Goal: Task Accomplishment & Management: Use online tool/utility

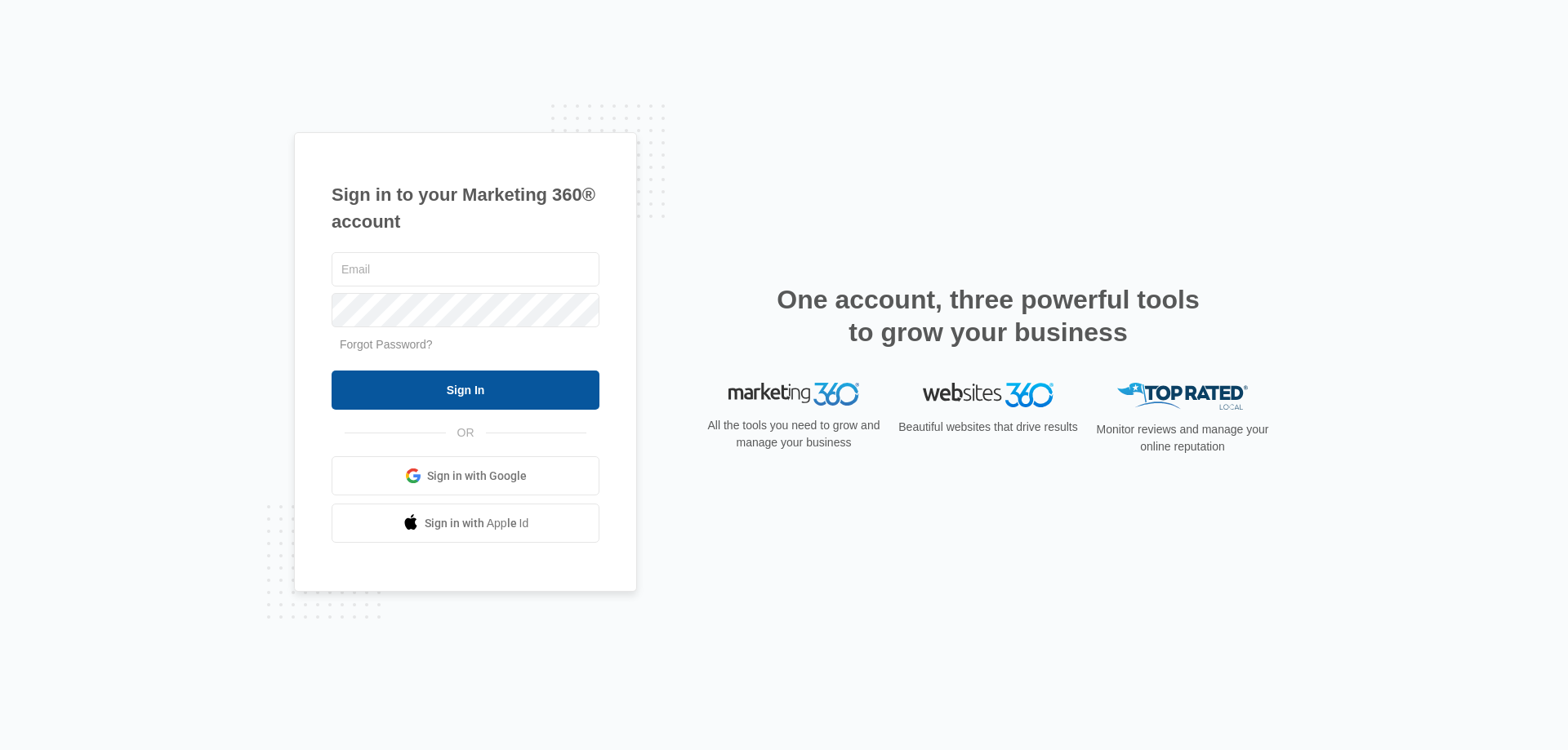
type input "[EMAIL_ADDRESS][PERSON_NAME][DOMAIN_NAME]"
click at [450, 379] on input "Sign In" at bounding box center [465, 390] width 268 height 39
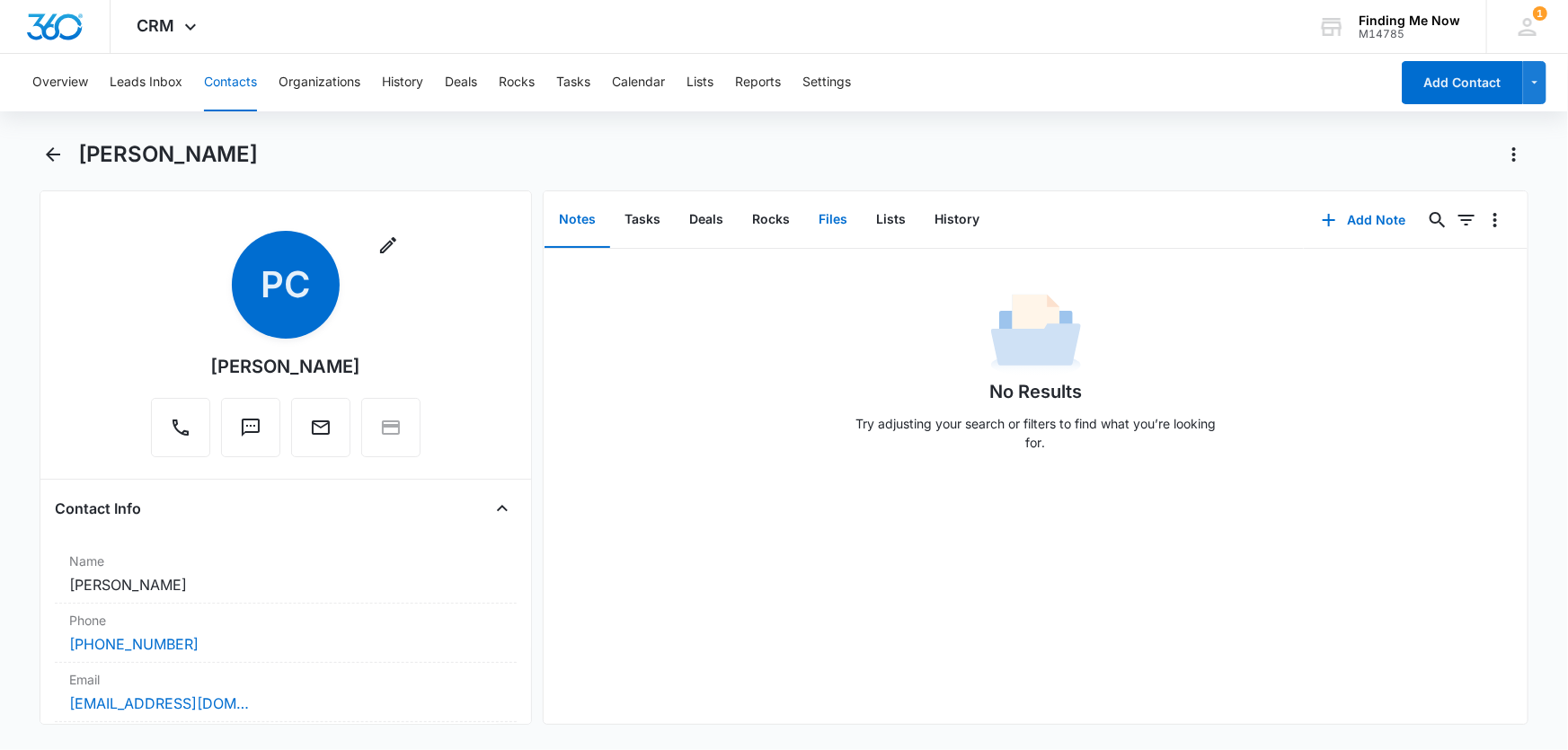
click at [825, 223] on button "Files" at bounding box center [832, 220] width 57 height 55
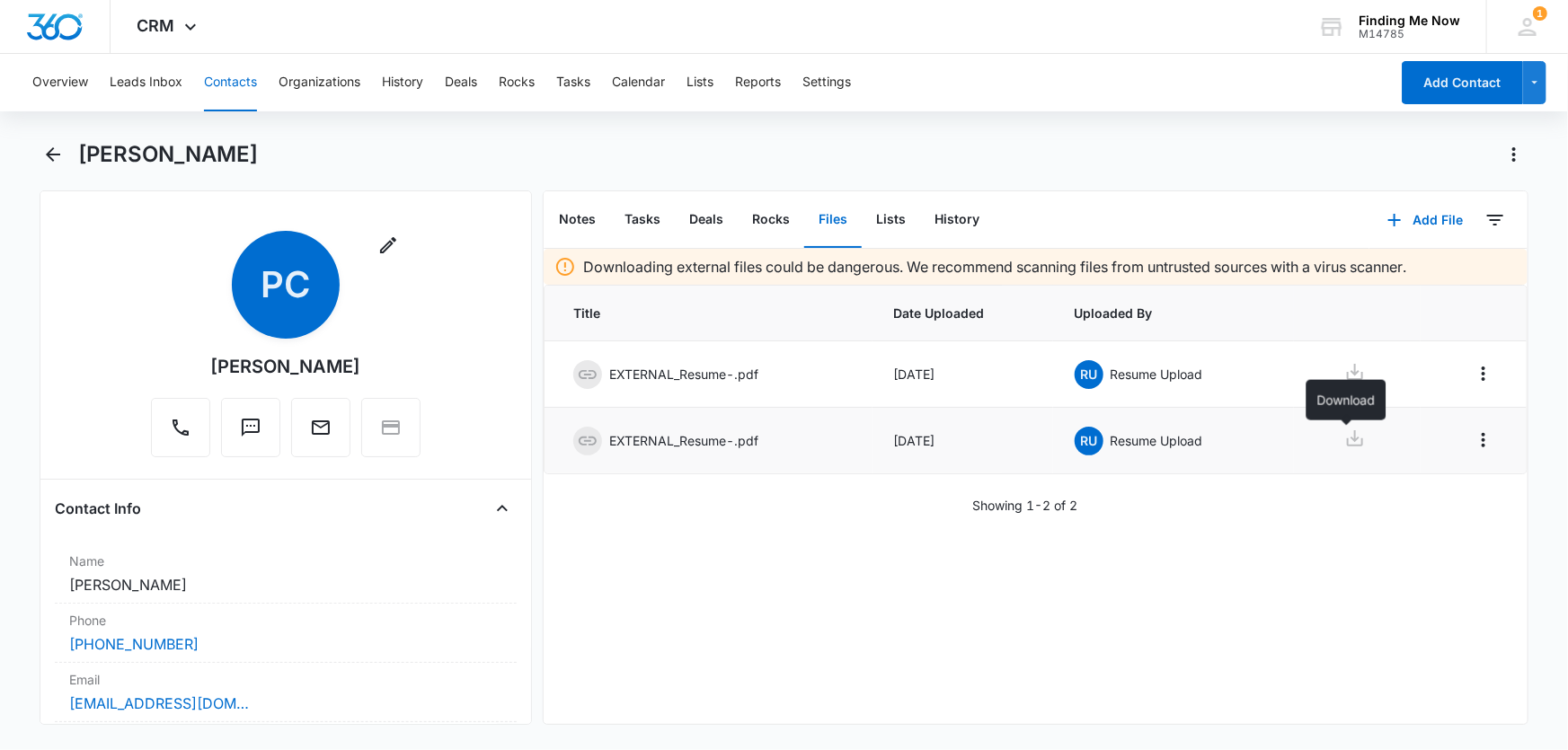
click at [1350, 441] on icon at bounding box center [1355, 438] width 21 height 21
